Goal: Information Seeking & Learning: Learn about a topic

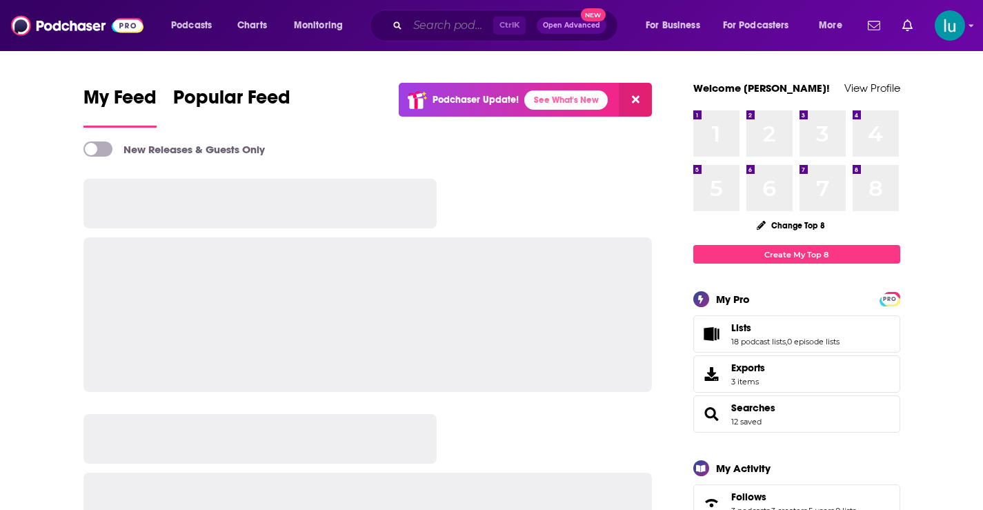
click at [441, 23] on input "Search podcasts, credits, & more..." at bounding box center [451, 25] width 86 height 22
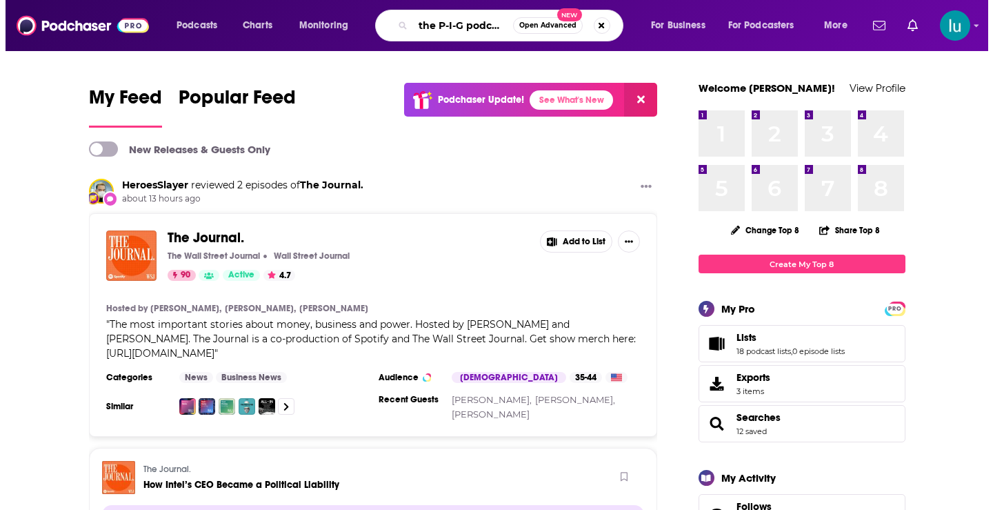
scroll to position [0, 1]
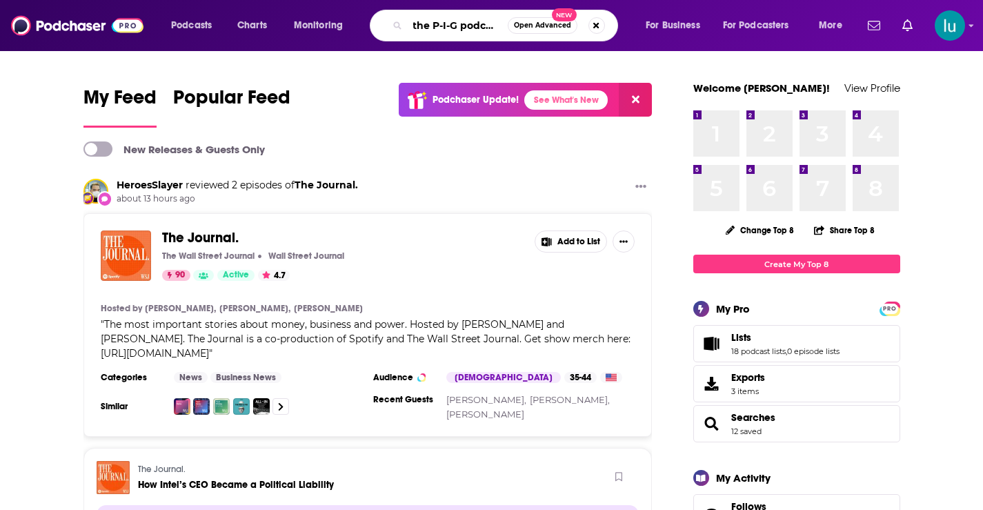
type input "the P-I-G podcast"
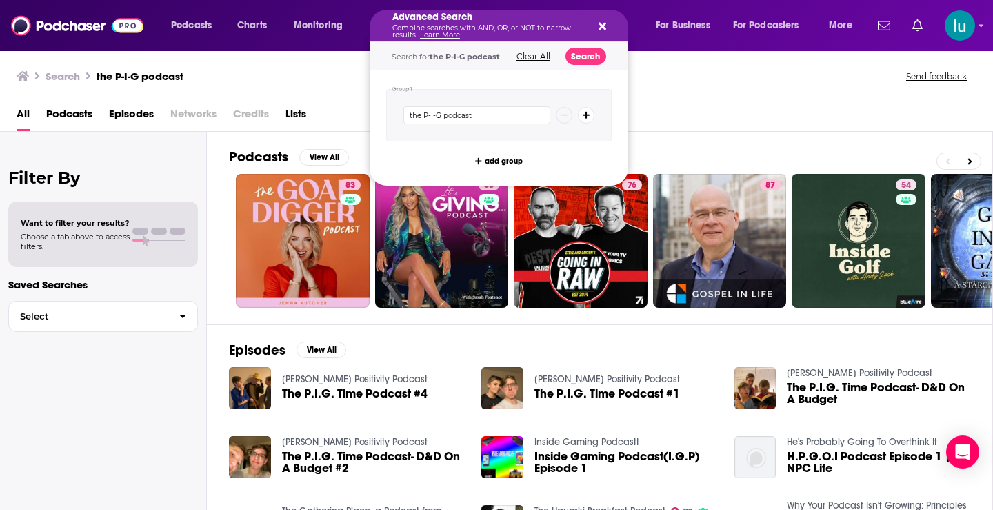
drag, startPoint x: 431, startPoint y: 26, endPoint x: 393, endPoint y: 19, distance: 39.4
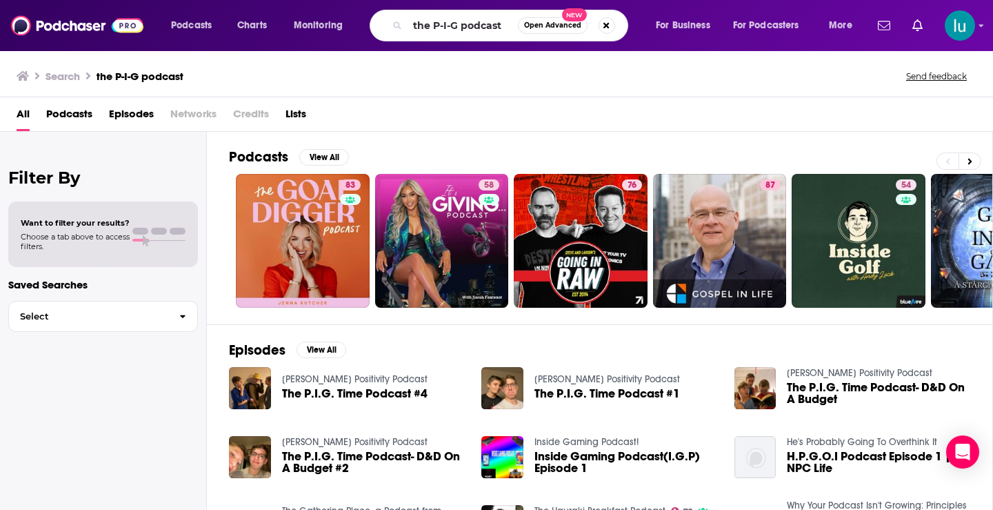
click at [705, 83] on div "Search the P-I-G podcast Send feedback" at bounding box center [494, 75] width 955 height 19
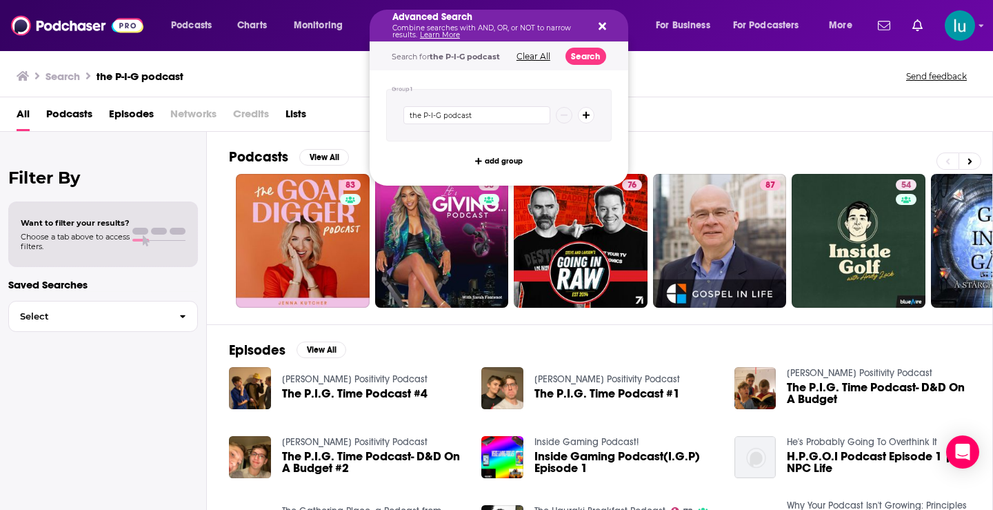
drag, startPoint x: 429, startPoint y: 26, endPoint x: 419, endPoint y: 31, distance: 11.7
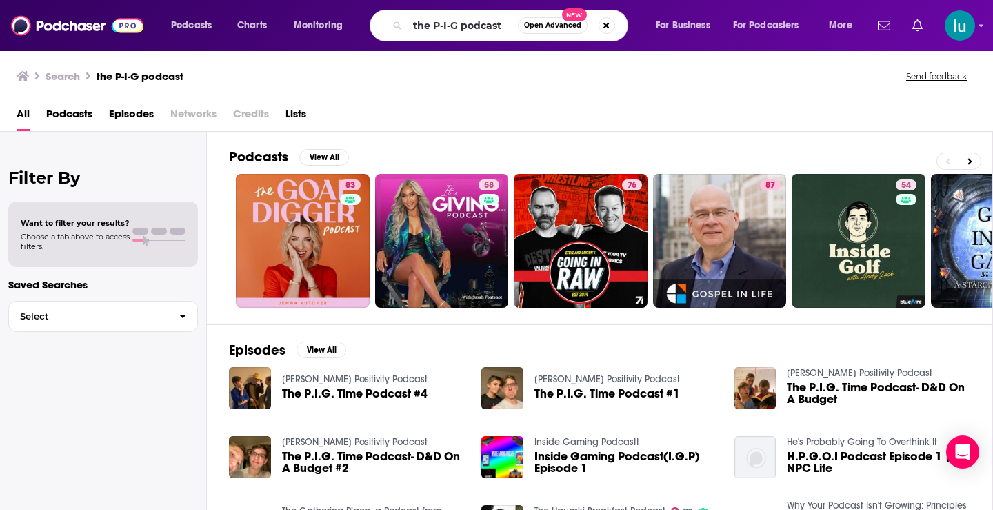
click at [666, 75] on div "Search the P-I-G podcast Send feedback" at bounding box center [494, 75] width 955 height 19
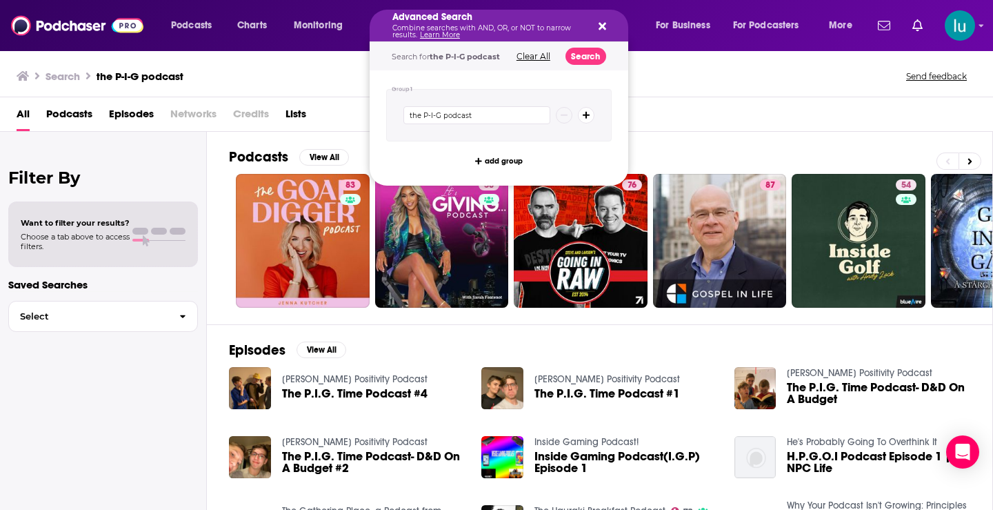
drag, startPoint x: 431, startPoint y: 24, endPoint x: 393, endPoint y: 18, distance: 37.8
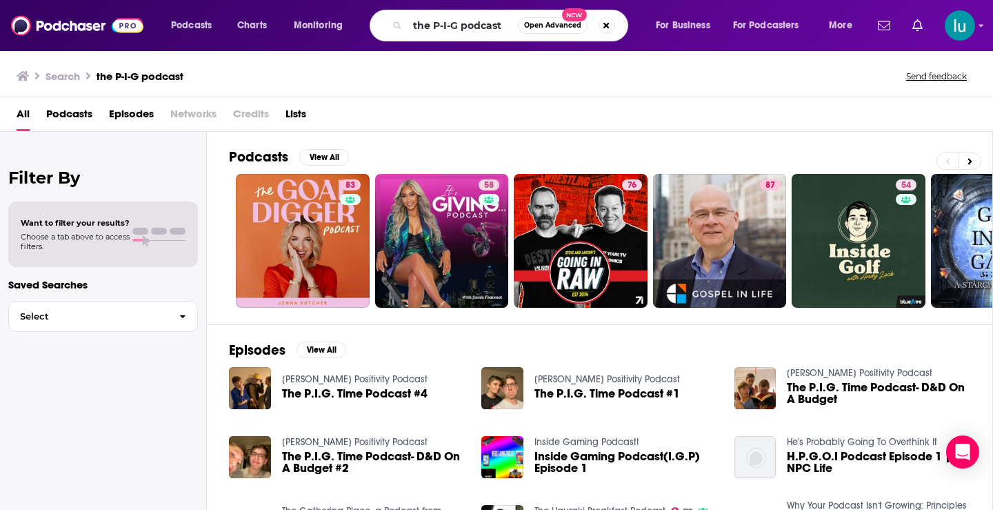
click at [327, 71] on div "Search the P-I-G podcast Send feedback" at bounding box center [494, 75] width 955 height 19
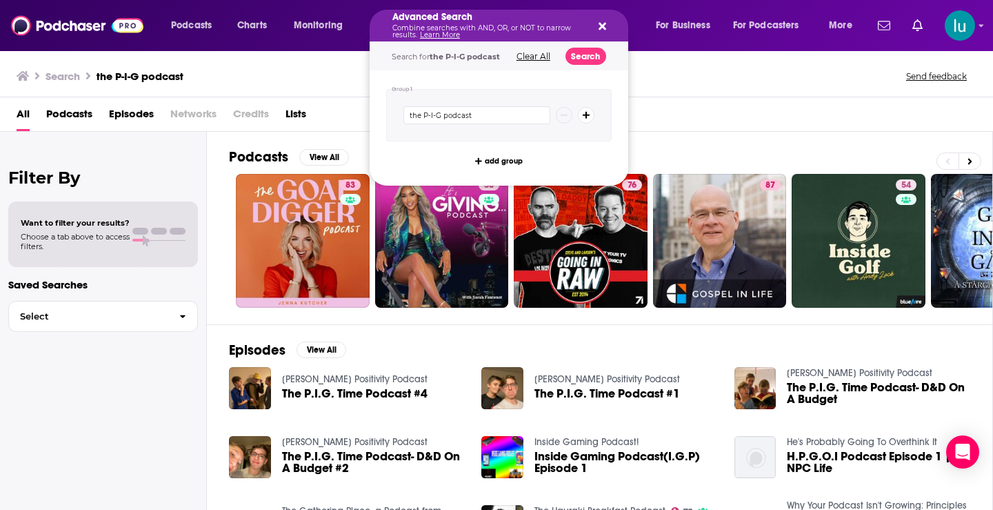
drag, startPoint x: 412, startPoint y: 20, endPoint x: 421, endPoint y: 18, distance: 9.2
click at [586, 58] on button "Search" at bounding box center [586, 56] width 41 height 17
drag, startPoint x: 511, startPoint y: 23, endPoint x: 386, endPoint y: 8, distance: 125.0
click at [533, 57] on button "Clear All" at bounding box center [534, 57] width 42 height 10
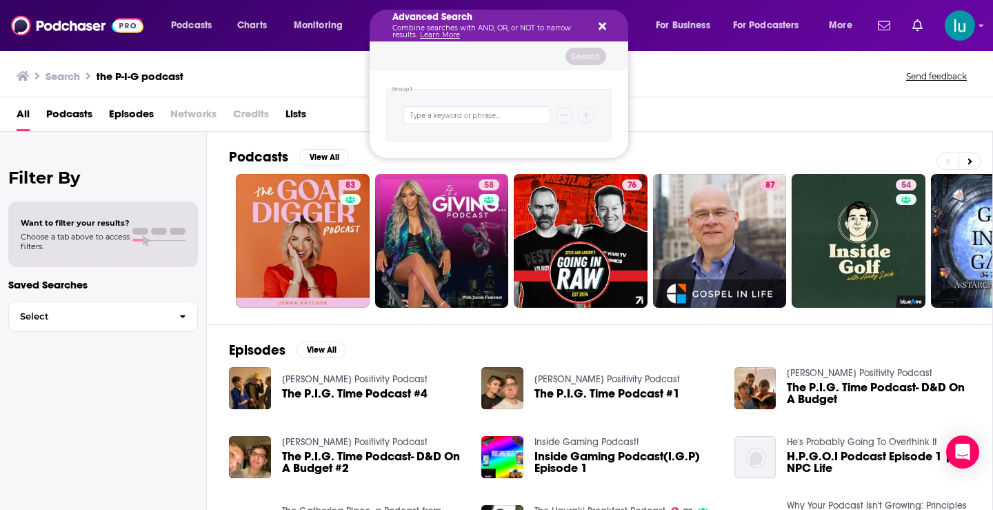
click at [698, 98] on div "All Podcasts Episodes Networks Credits Lists" at bounding box center [496, 114] width 993 height 34
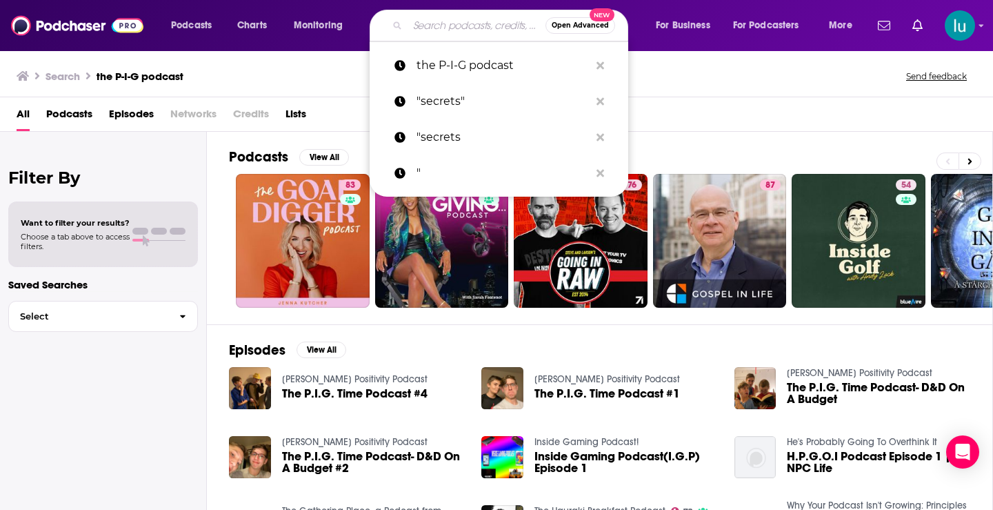
click at [442, 28] on input "Search podcasts, credits, & more..." at bounding box center [477, 25] width 138 height 22
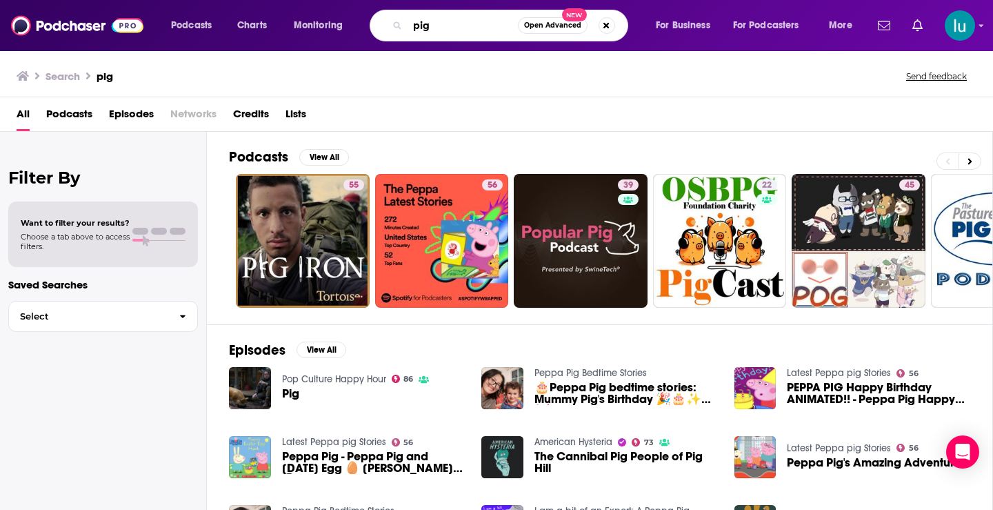
click at [420, 24] on input "pig" at bounding box center [463, 25] width 110 height 22
click at [426, 23] on input "p-ig" at bounding box center [463, 25] width 110 height 22
type input "p-i-g"
click at [539, 28] on span "Open Advanced" at bounding box center [552, 25] width 57 height 7
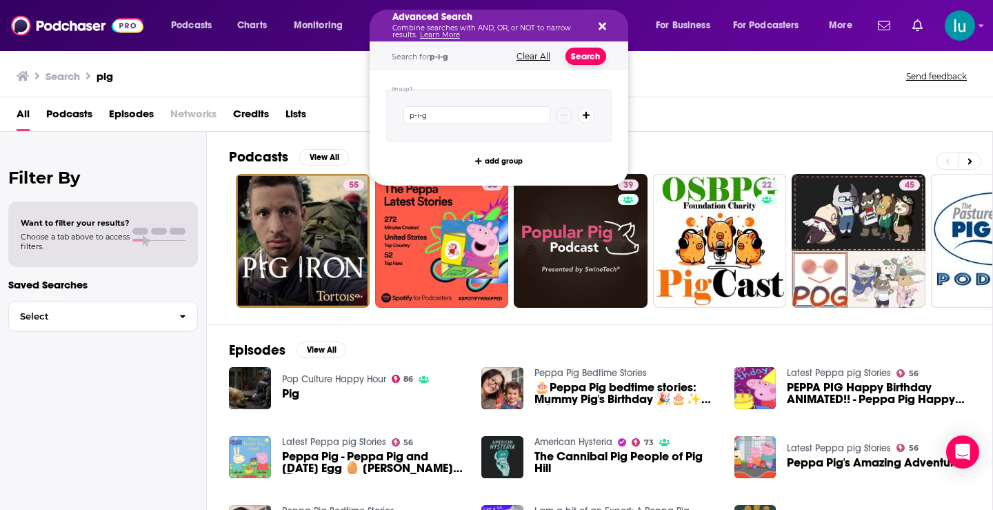
click at [584, 53] on button "Search" at bounding box center [586, 56] width 41 height 17
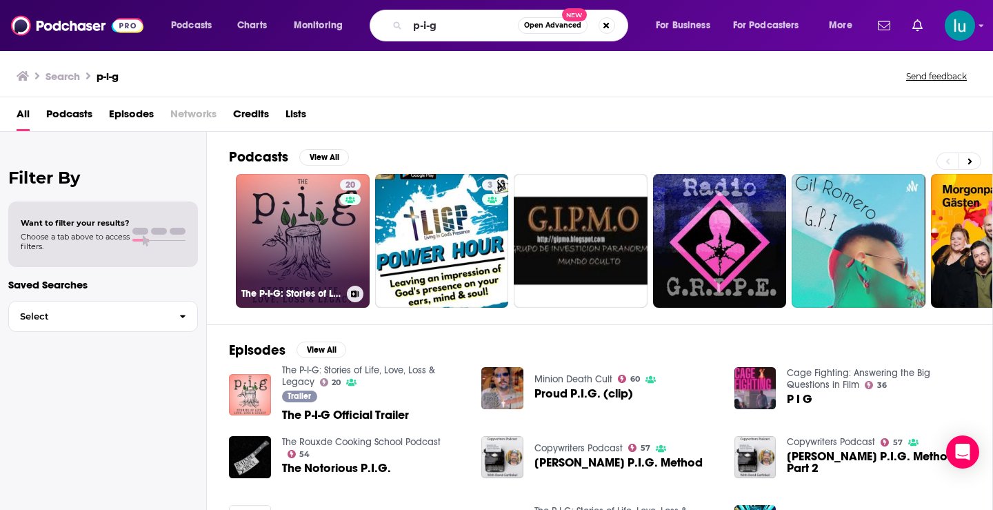
click at [301, 192] on link "20 The P-I-G: Stories of Life, Love, Loss & Legacy" at bounding box center [303, 241] width 134 height 134
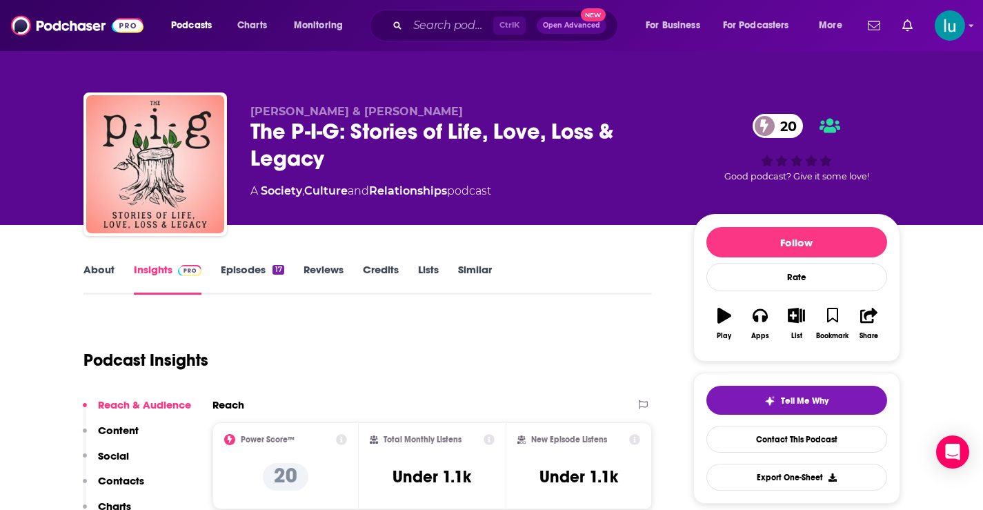
click at [99, 269] on link "About" at bounding box center [98, 279] width 31 height 32
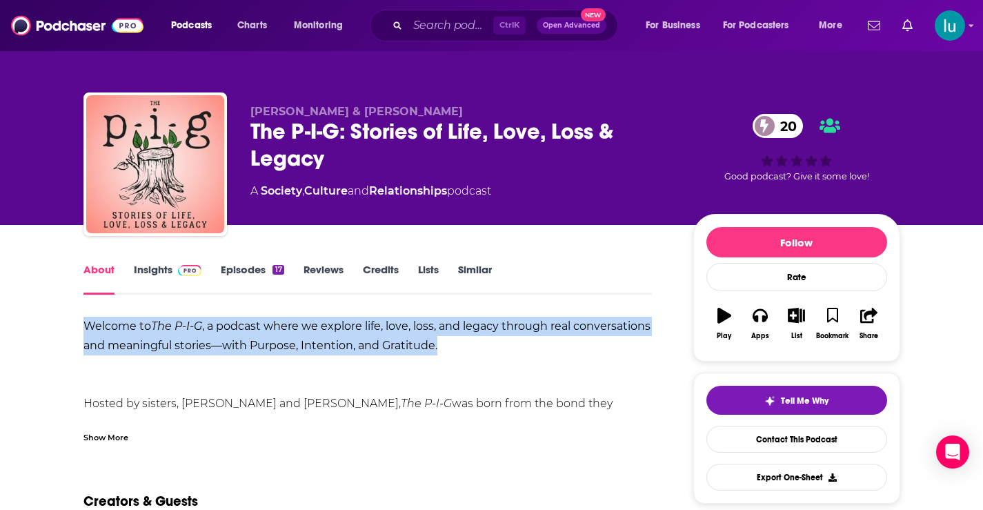
drag, startPoint x: 222, startPoint y: 310, endPoint x: 533, endPoint y: 347, distance: 313.3
copy div "Welcome to The P-I-G , a podcast where we explore life, love, loss, and legacy …"
